Goal: Task Accomplishment & Management: Use online tool/utility

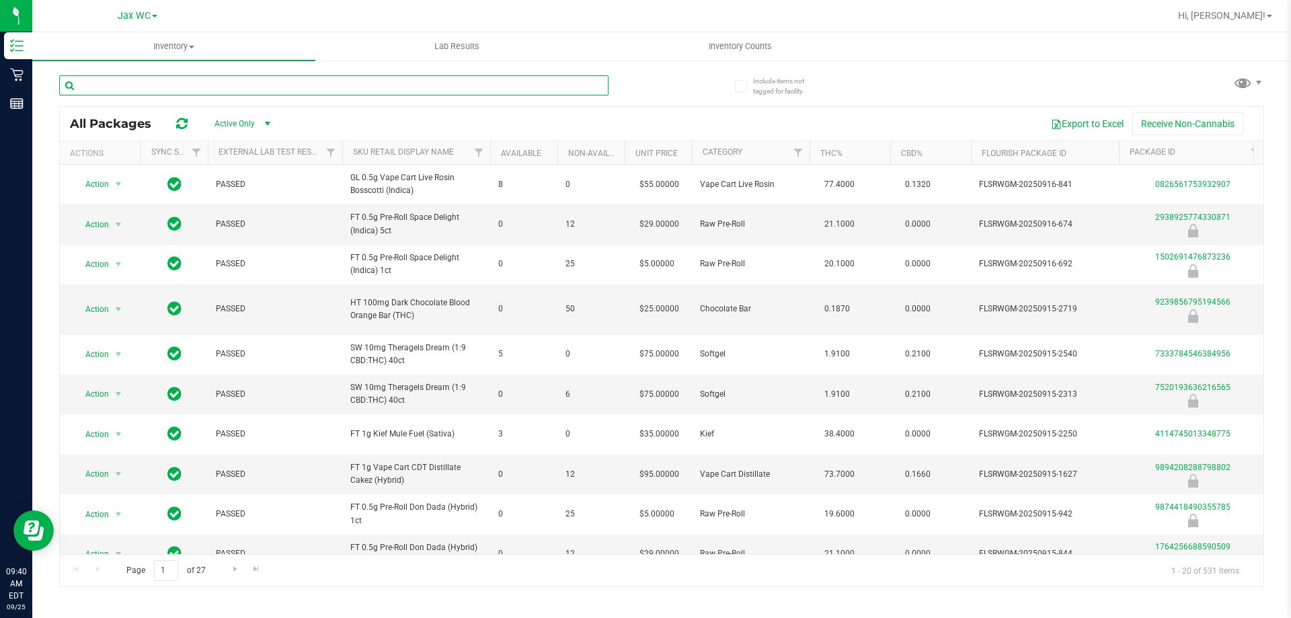
click at [139, 81] on input "text" at bounding box center [333, 85] width 549 height 20
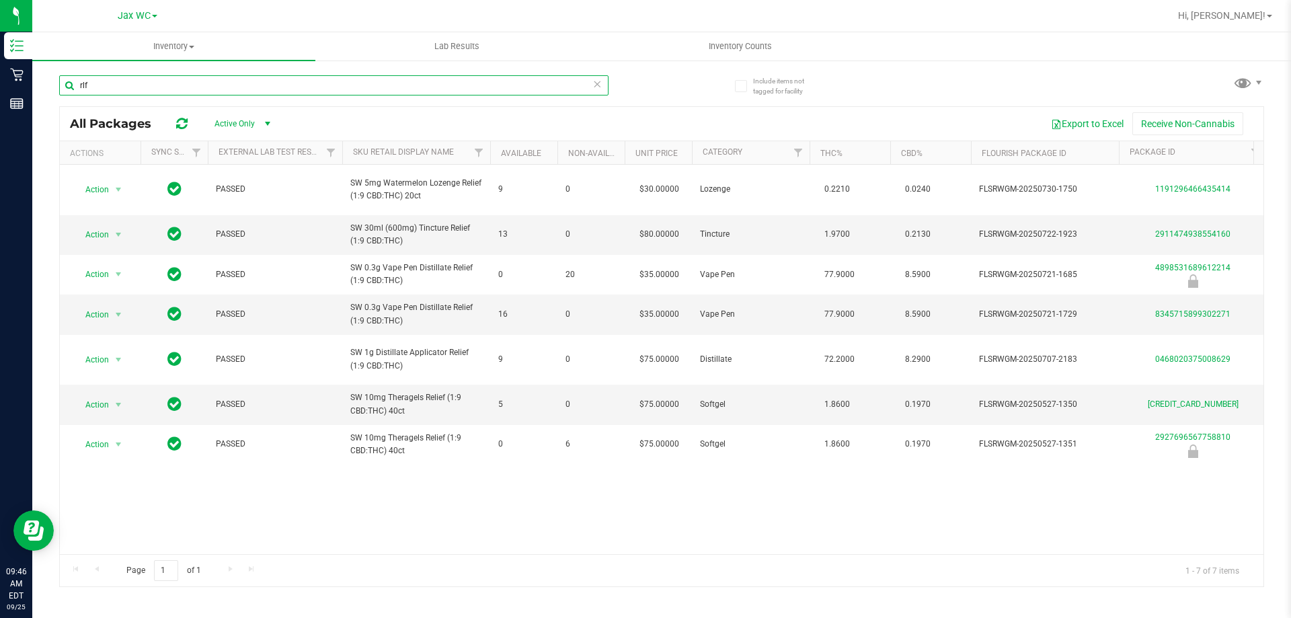
click at [207, 82] on input "rlf" at bounding box center [333, 85] width 549 height 20
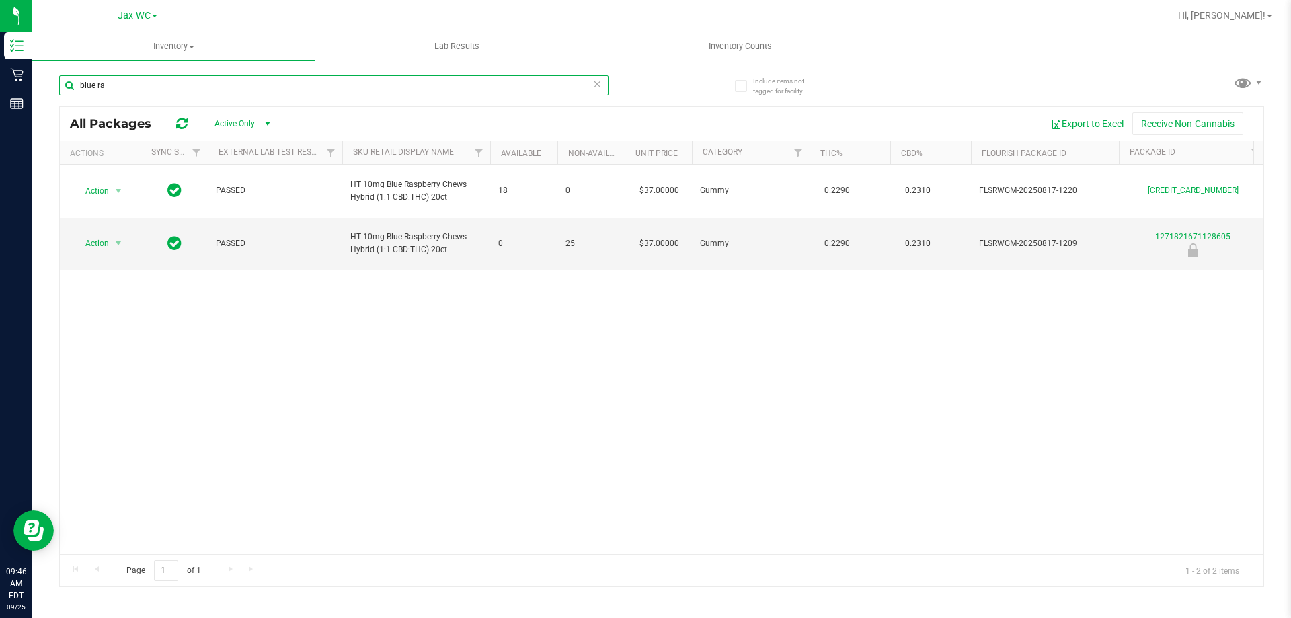
type input "blue ra"
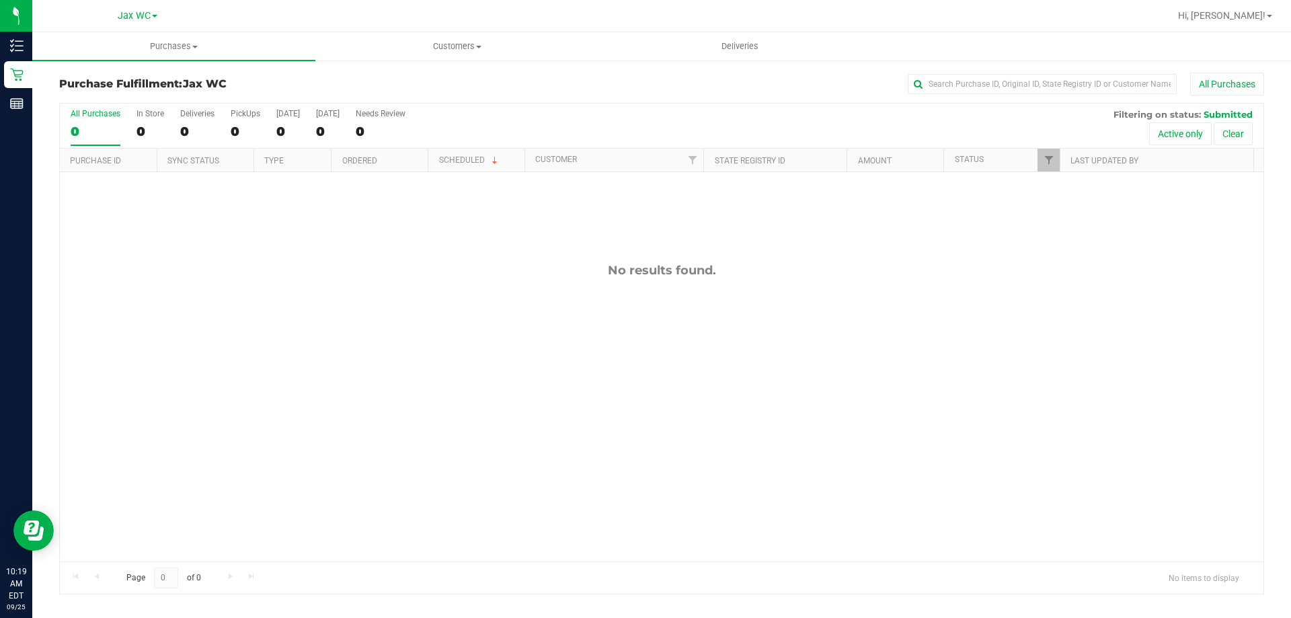
click at [1006, 380] on div "No results found." at bounding box center [661, 412] width 1203 height 480
click at [475, 296] on div "No results found." at bounding box center [661, 412] width 1203 height 480
